Goal: Navigation & Orientation: Find specific page/section

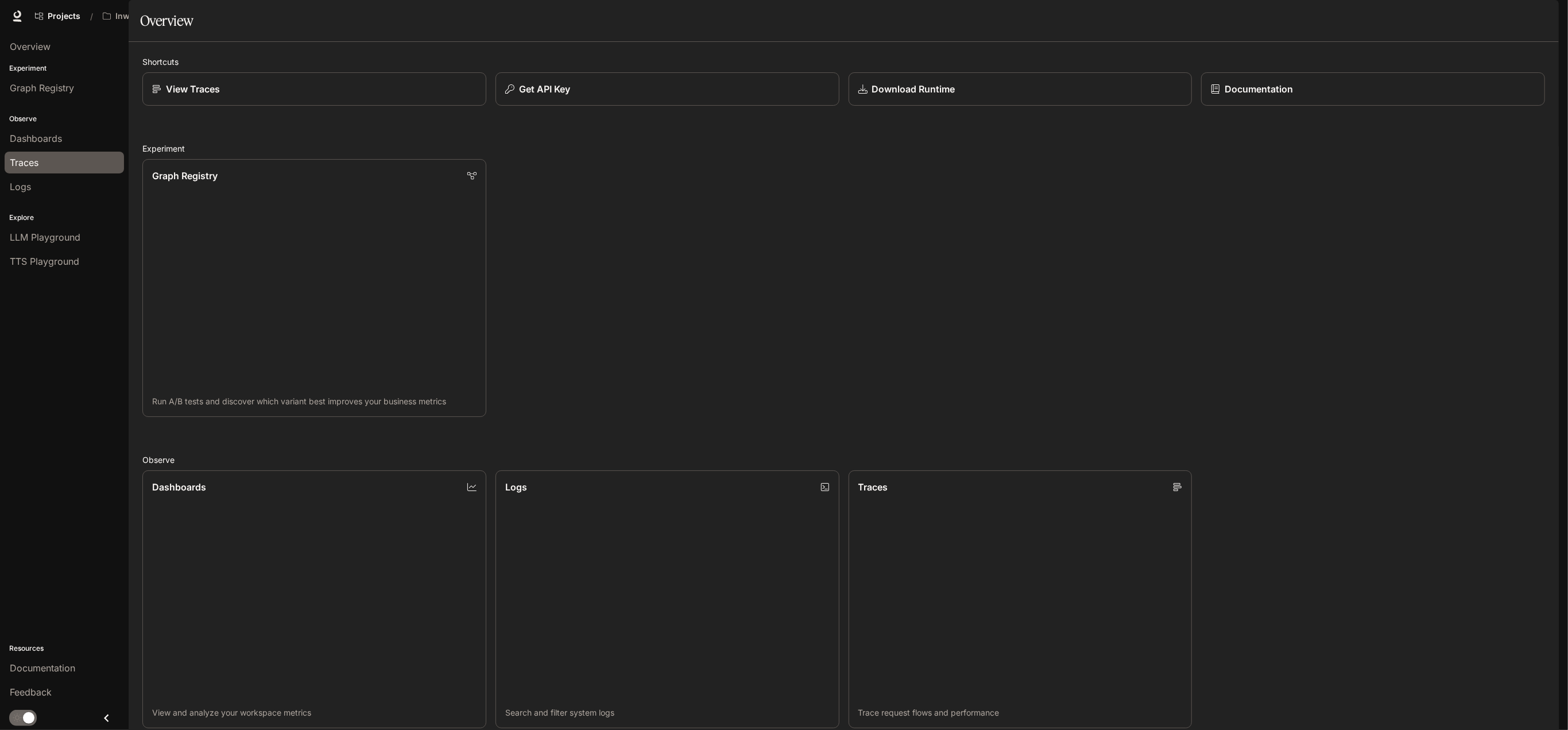
click at [57, 165] on div "Traces" at bounding box center [64, 163] width 109 height 14
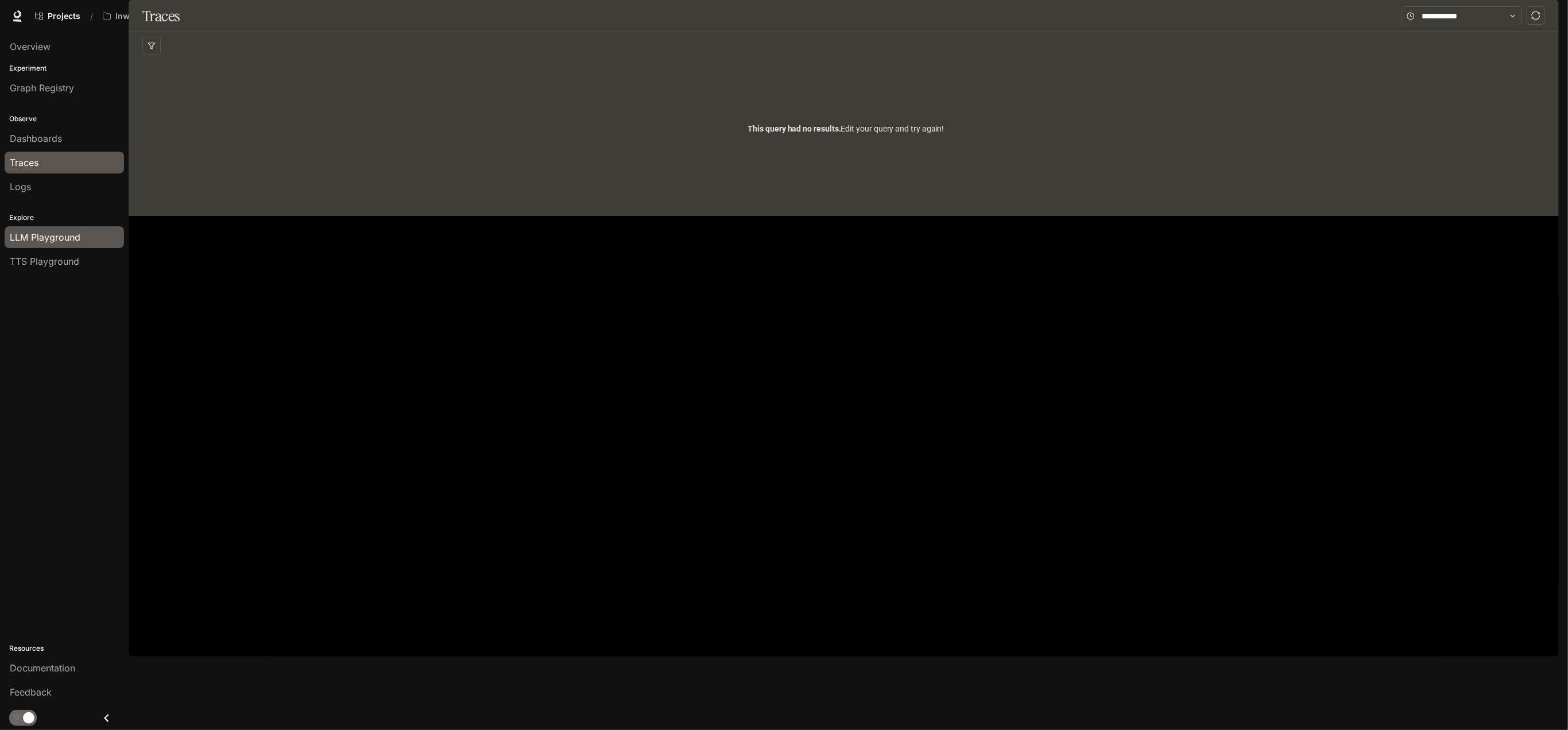
click at [63, 235] on span "LLM Playground" at bounding box center [45, 237] width 71 height 14
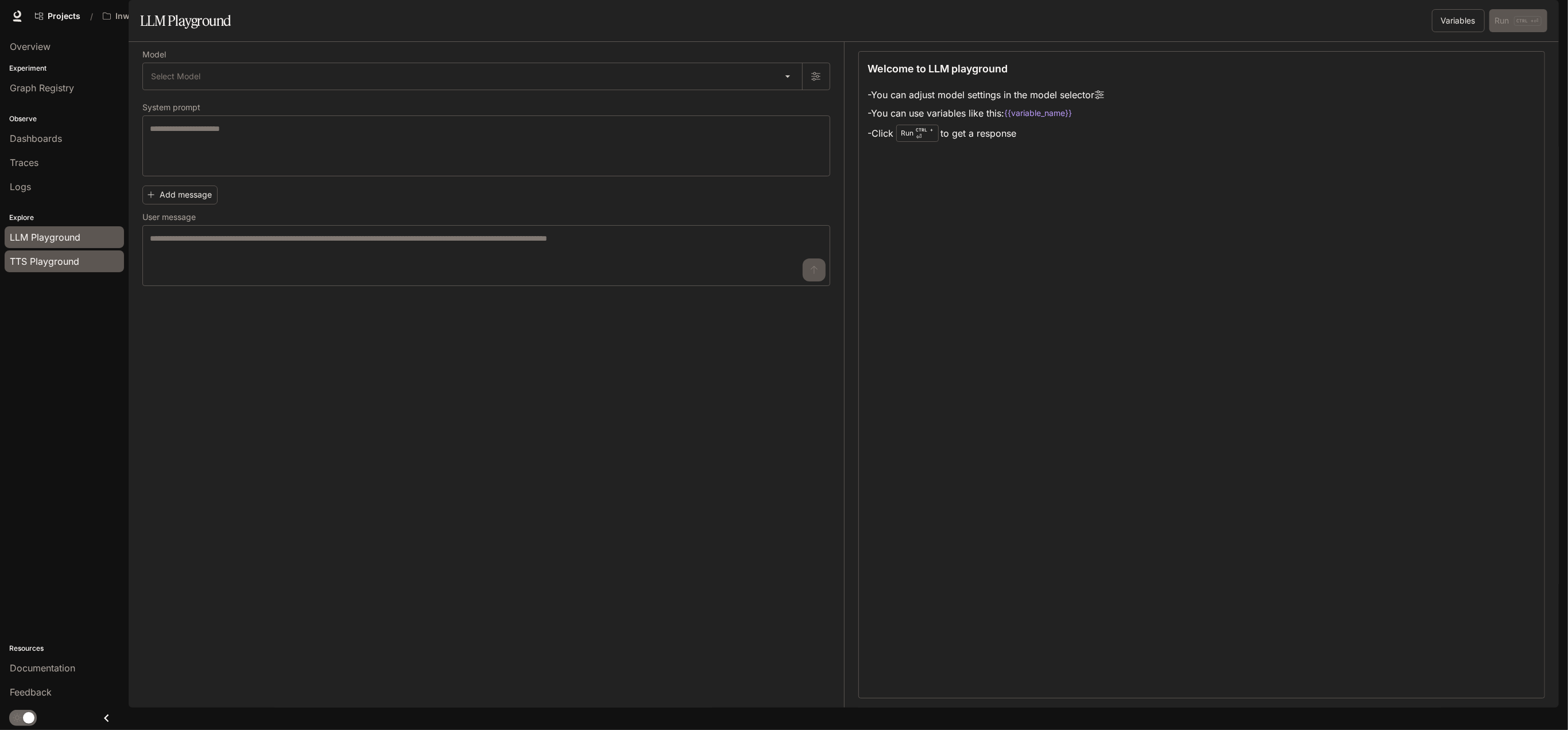
click at [64, 257] on span "TTS Playground" at bounding box center [44, 261] width 69 height 14
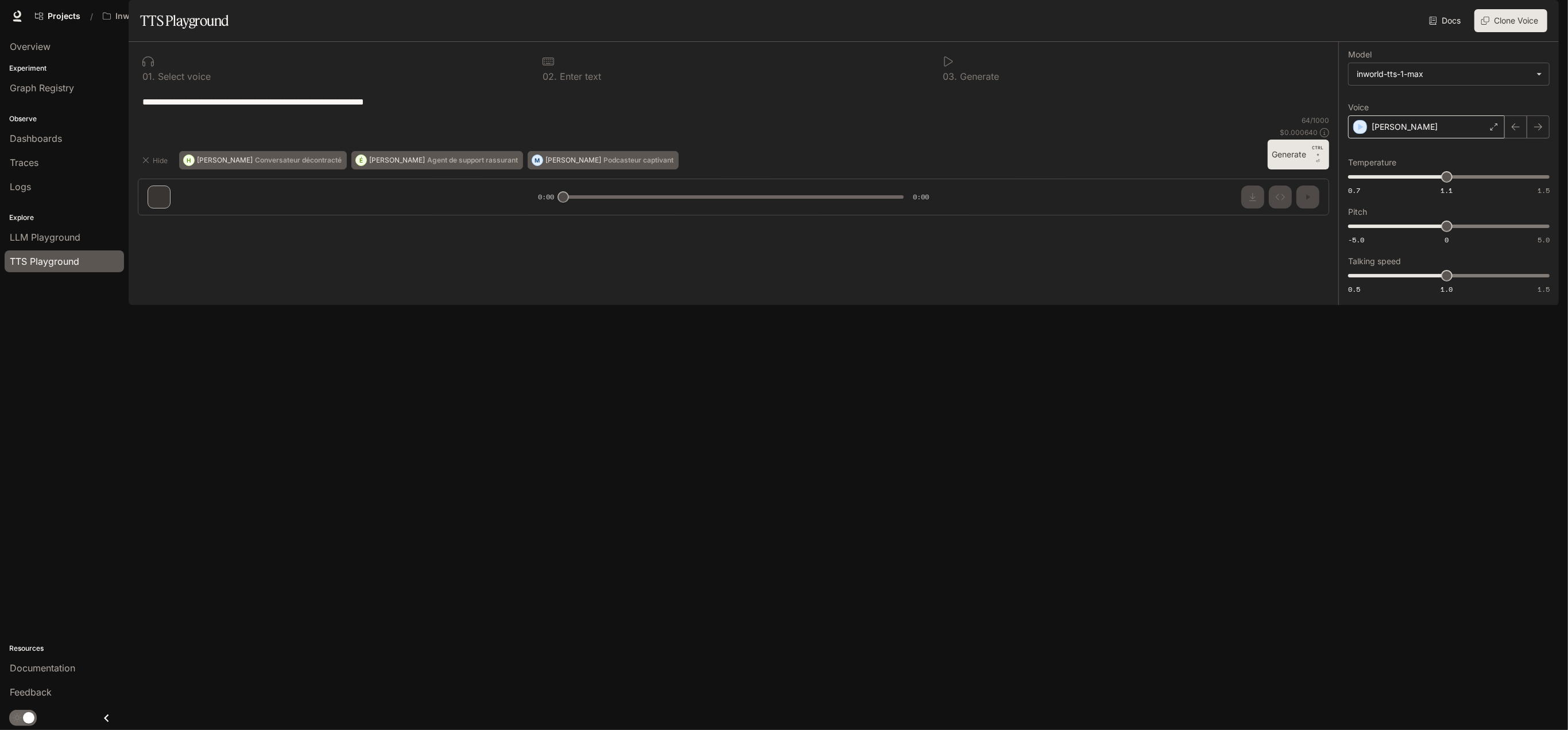
click at [1413, 138] on div "[PERSON_NAME]" at bounding box center [1426, 127] width 156 height 23
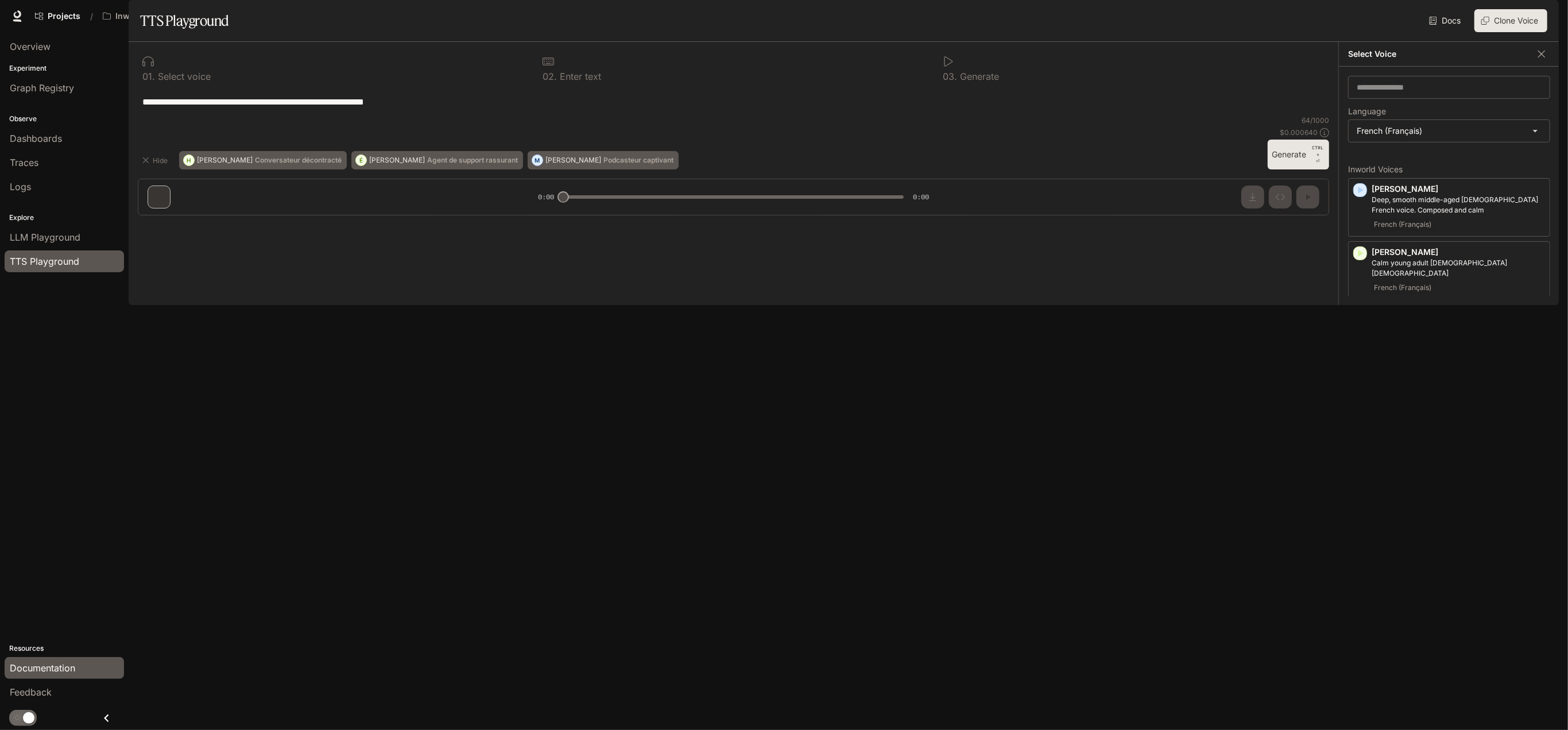
click at [64, 669] on span "Documentation" at bounding box center [42, 668] width 66 height 14
